Goal: Find specific page/section: Find specific page/section

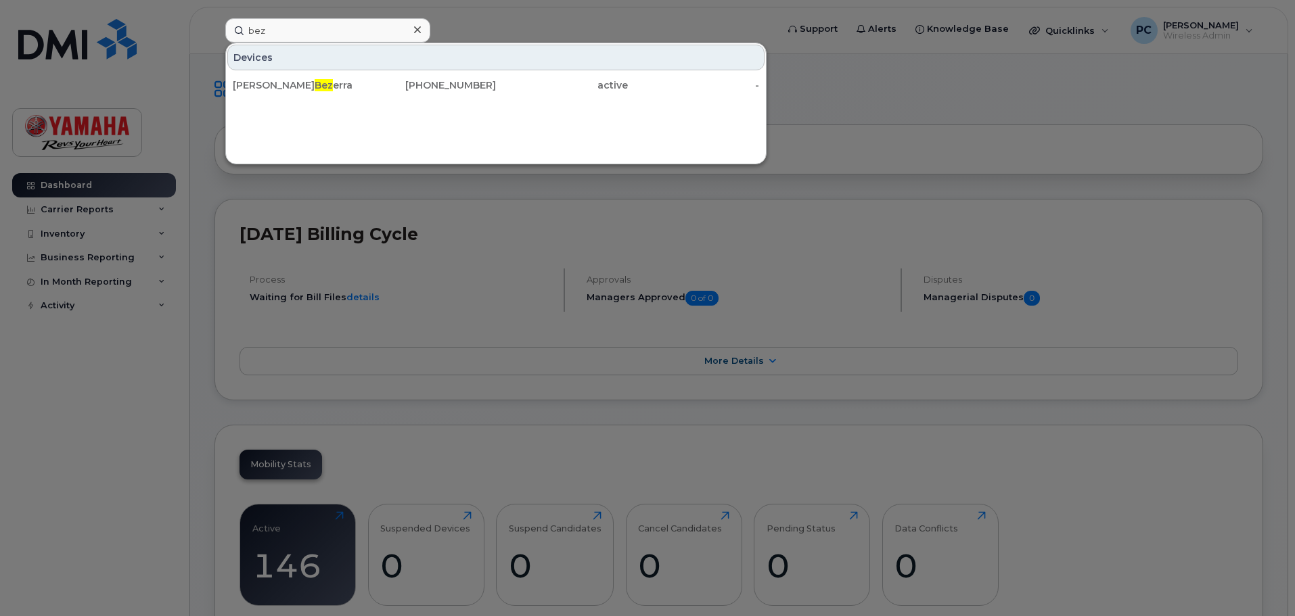
click at [335, 98] on div "David Bez erra 437-448-5098 active -" at bounding box center [496, 85] width 540 height 27
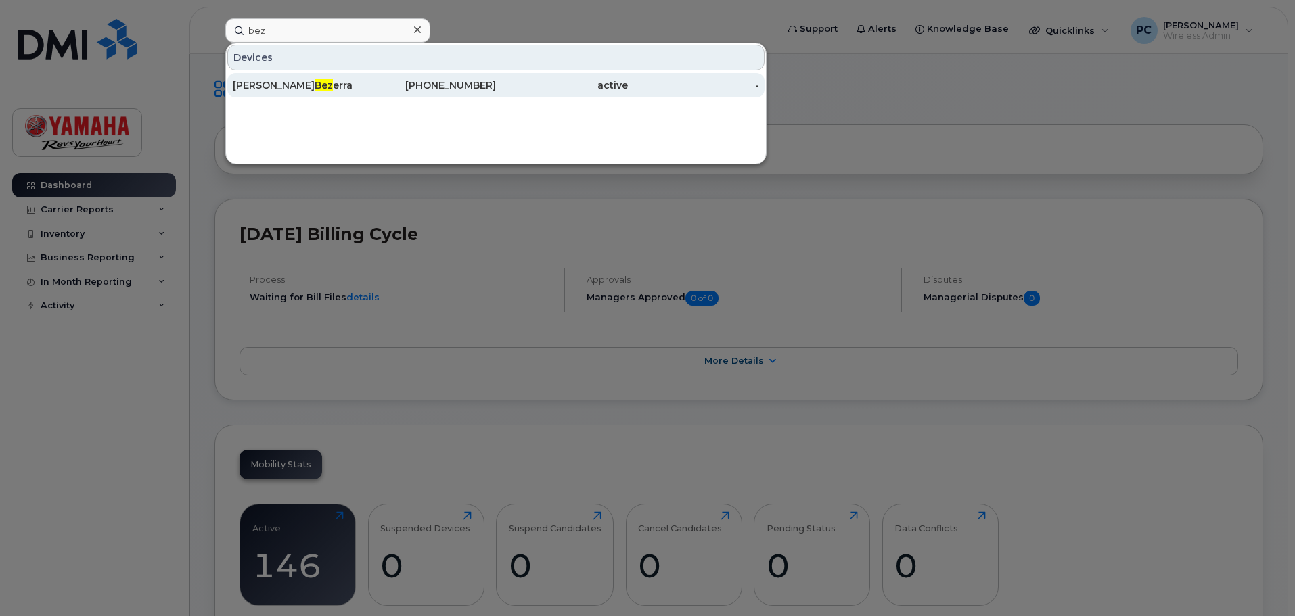
click at [329, 87] on div "David Bez erra" at bounding box center [299, 85] width 132 height 14
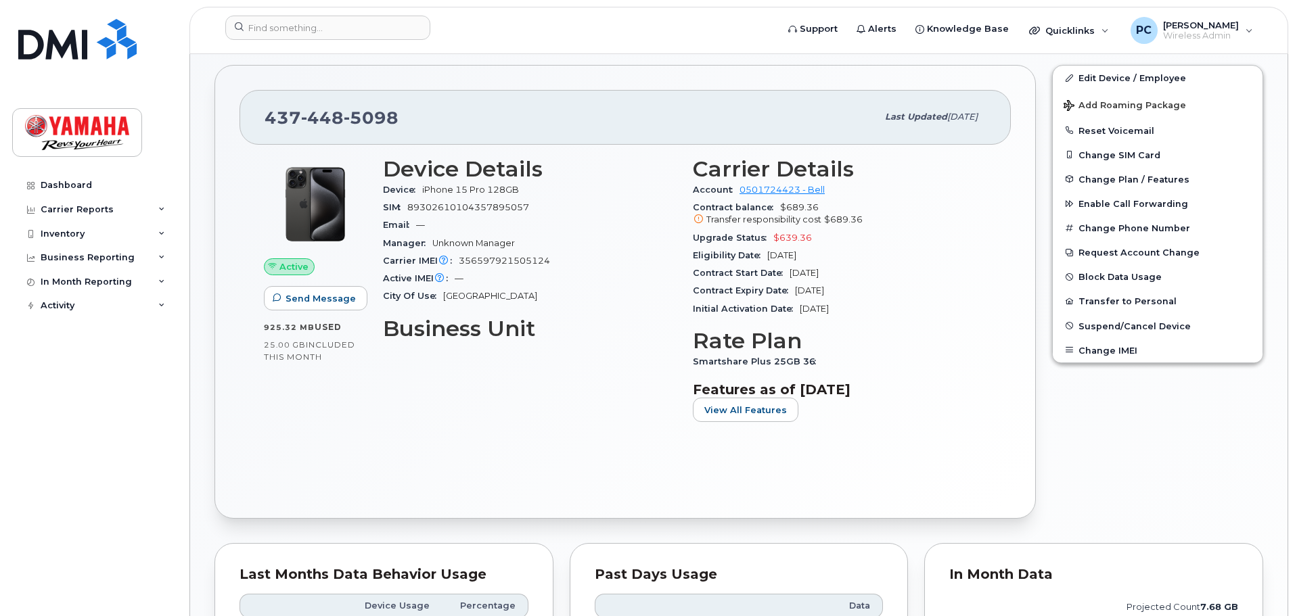
scroll to position [258, 0]
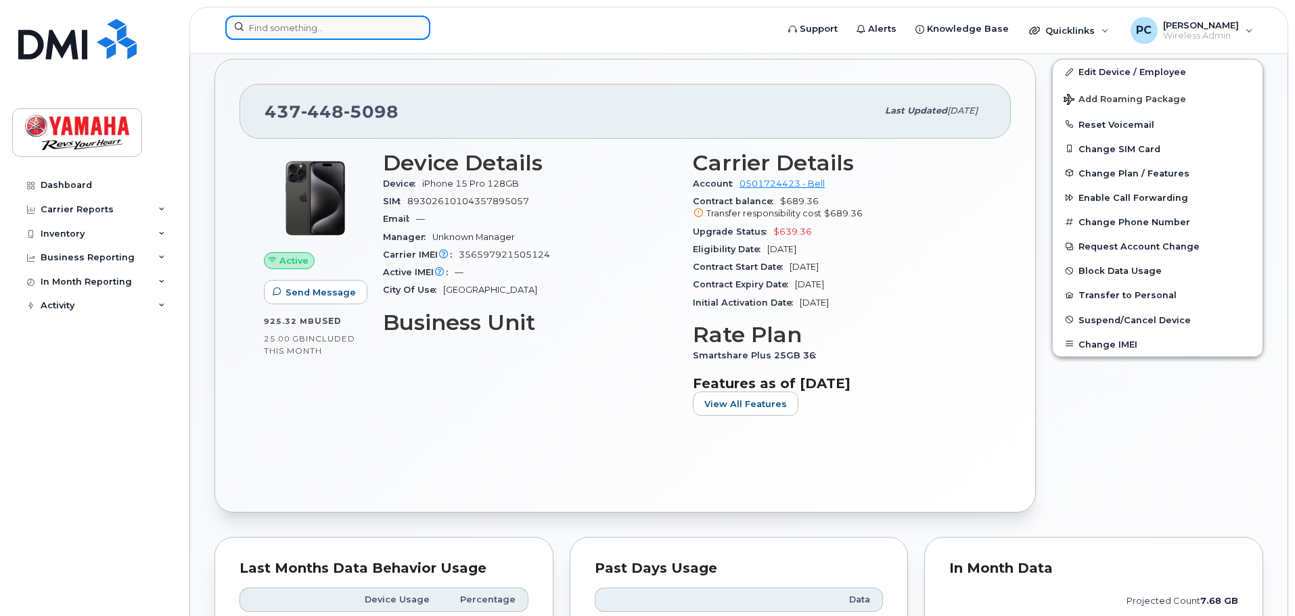
click at [292, 26] on input at bounding box center [327, 28] width 205 height 24
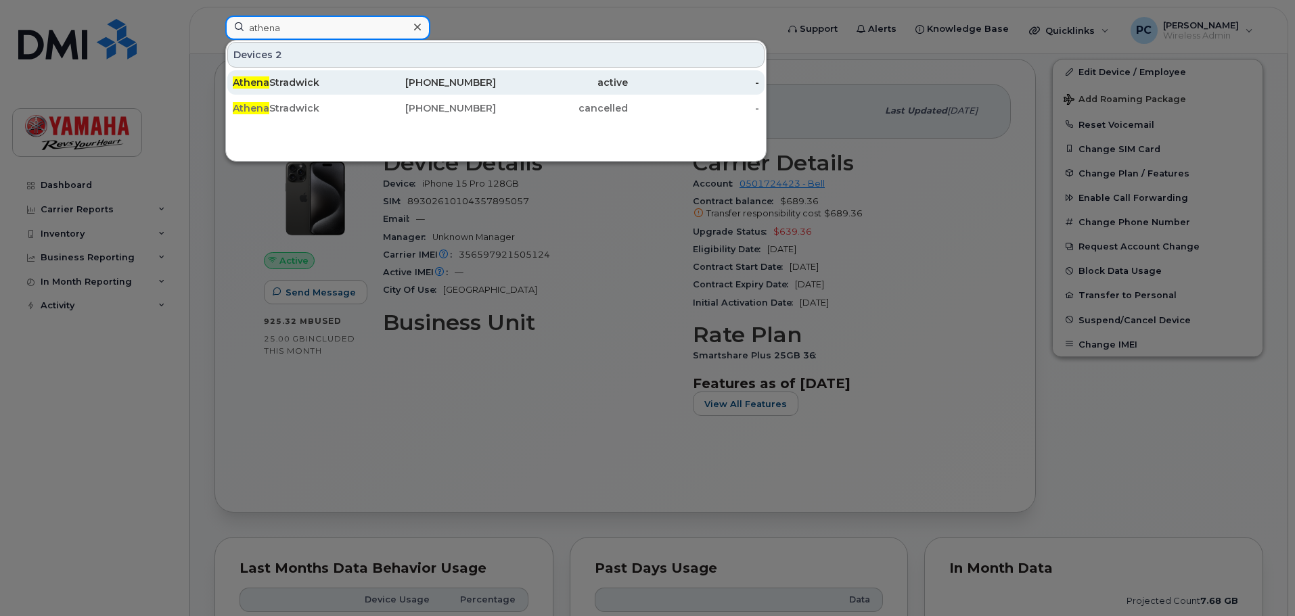
type input "athena"
click at [331, 87] on div "[PERSON_NAME]" at bounding box center [299, 83] width 132 height 14
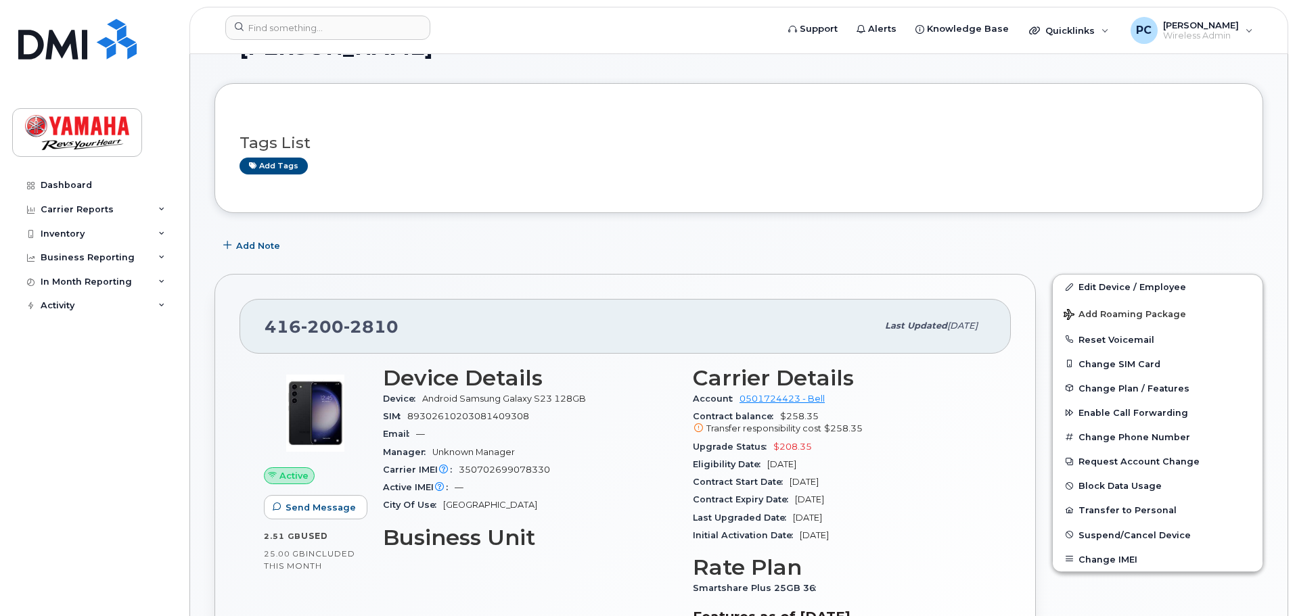
scroll to position [68, 0]
